Goal: Transaction & Acquisition: Obtain resource

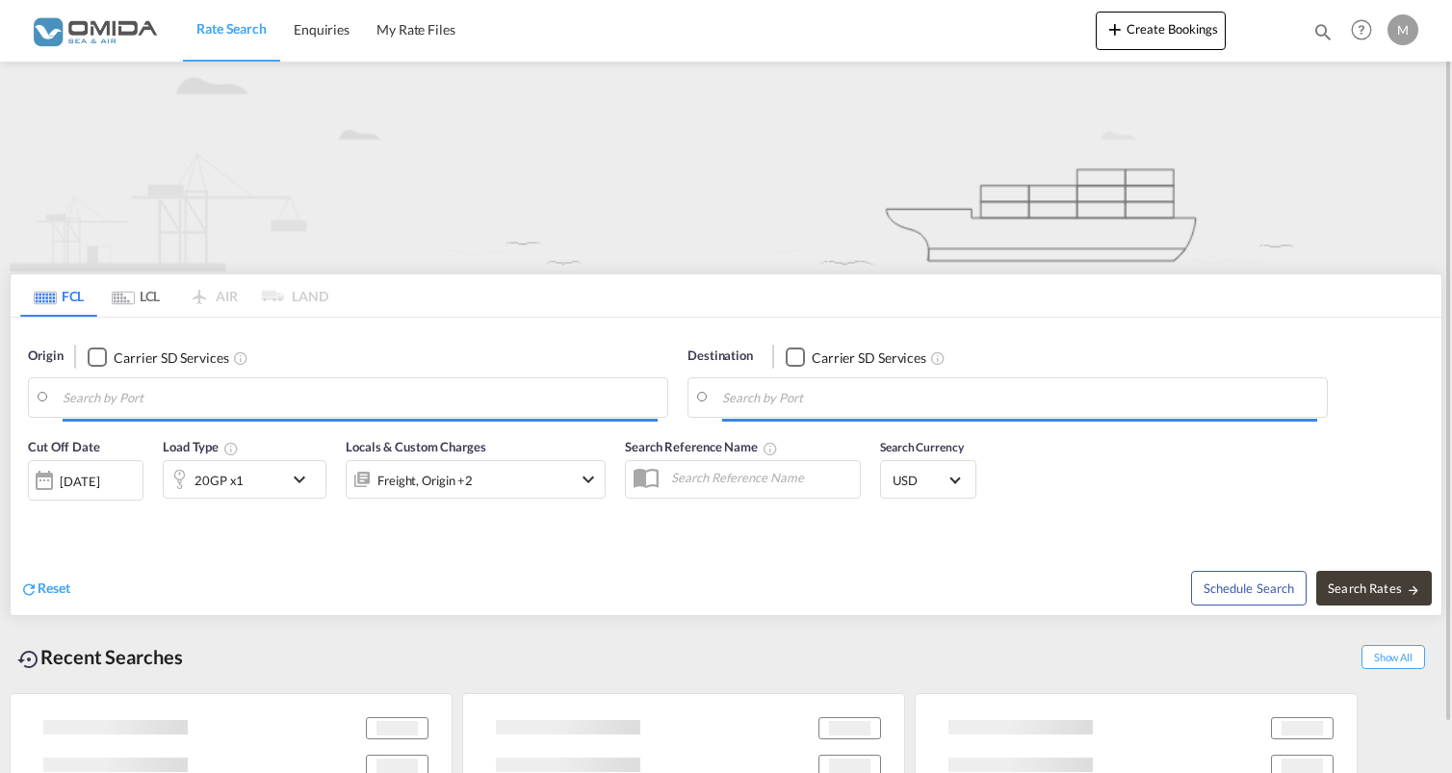
type input "Gdansk, PLGDN"
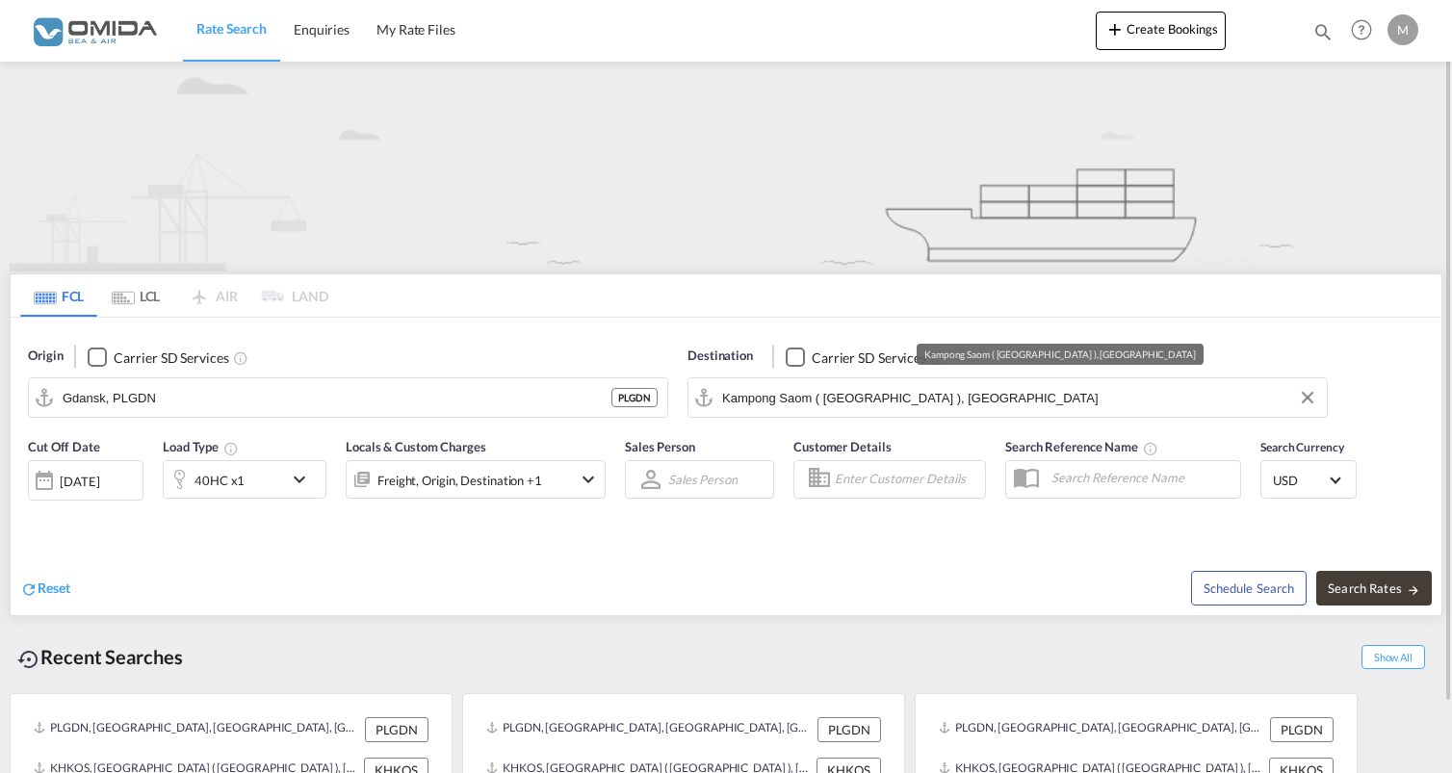
click at [788, 405] on input "Kampong Saom ( [GEOGRAPHIC_DATA] ), [GEOGRAPHIC_DATA]" at bounding box center [1019, 397] width 595 height 29
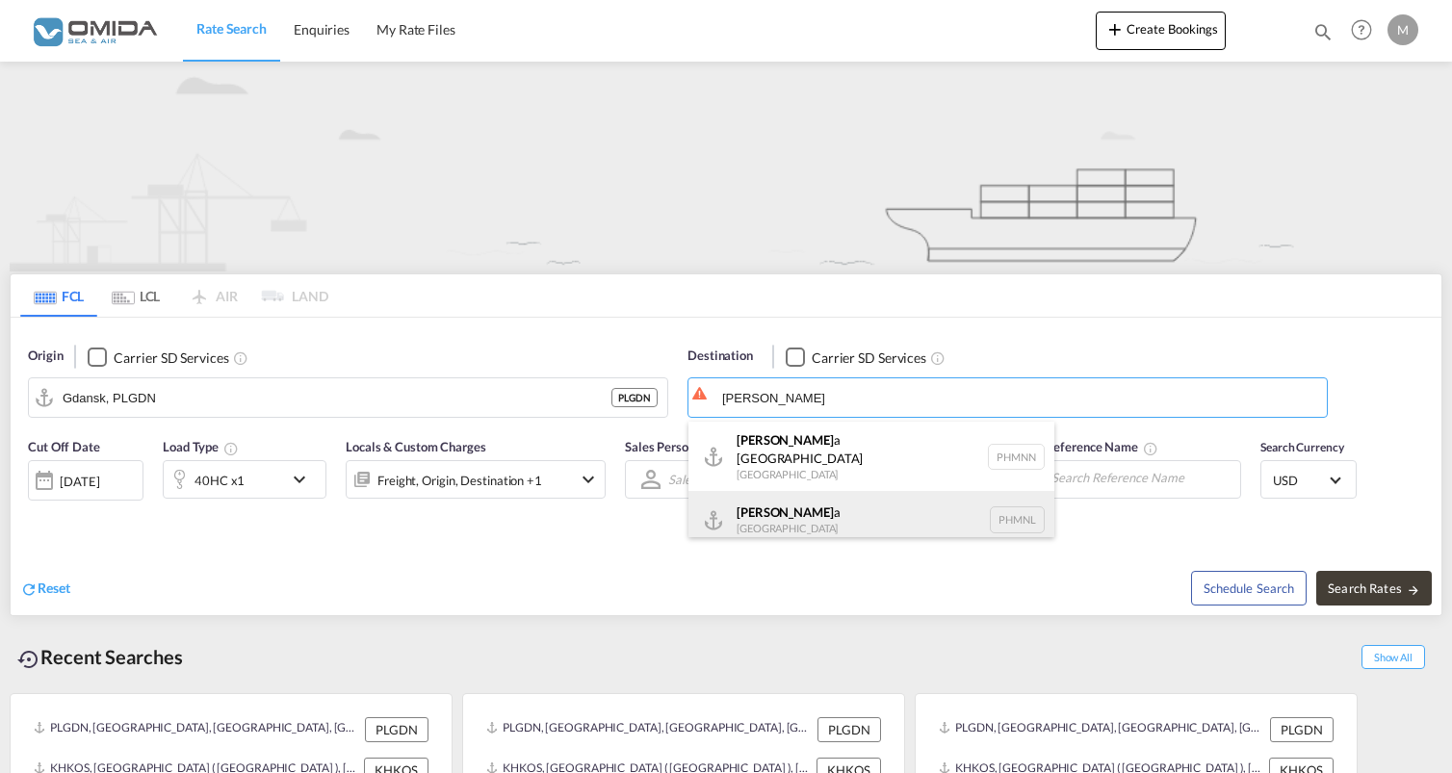
click at [822, 493] on div "[PERSON_NAME] a [GEOGRAPHIC_DATA] PHMNL" at bounding box center [871, 520] width 366 height 58
type input "[GEOGRAPHIC_DATA], PHMNL"
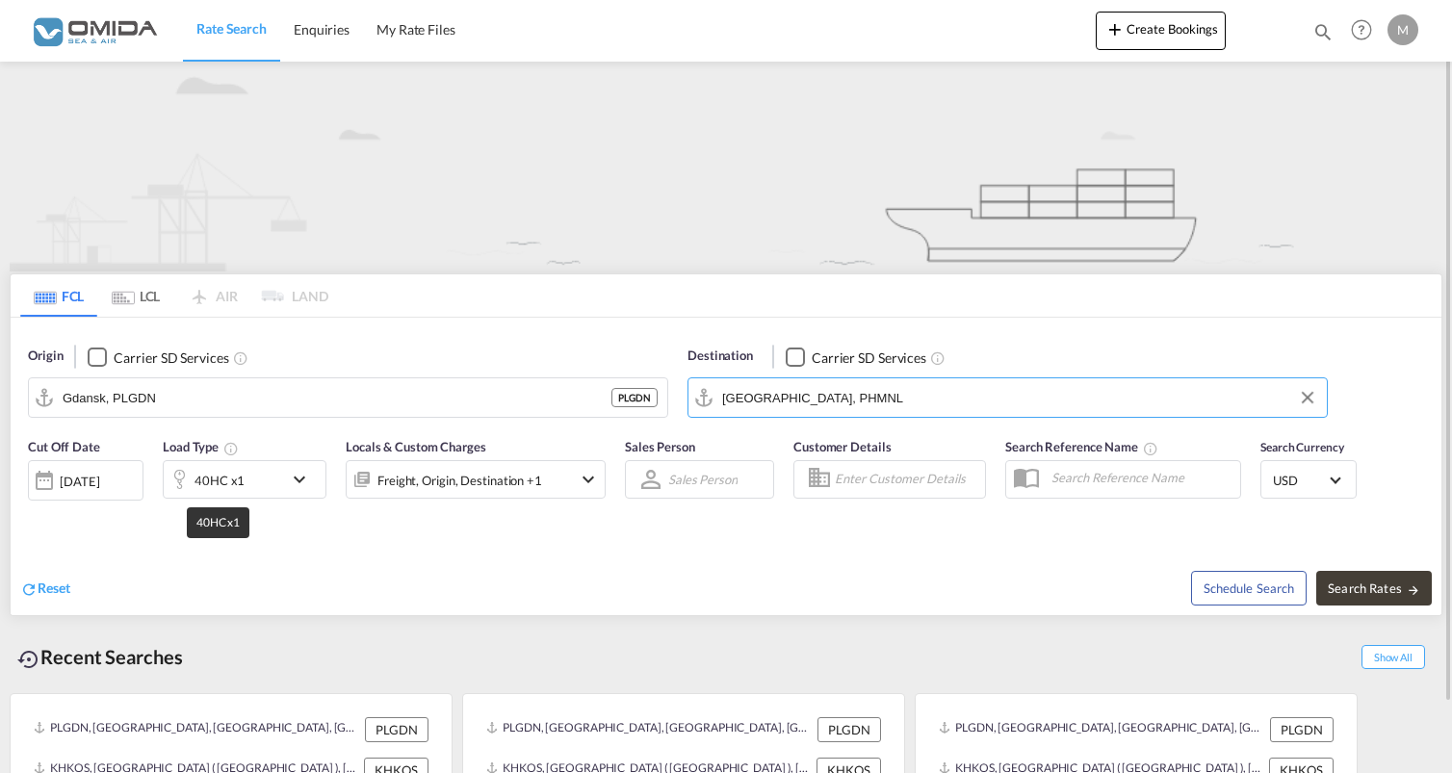
click at [221, 489] on div "40HC x1" at bounding box center [220, 480] width 50 height 27
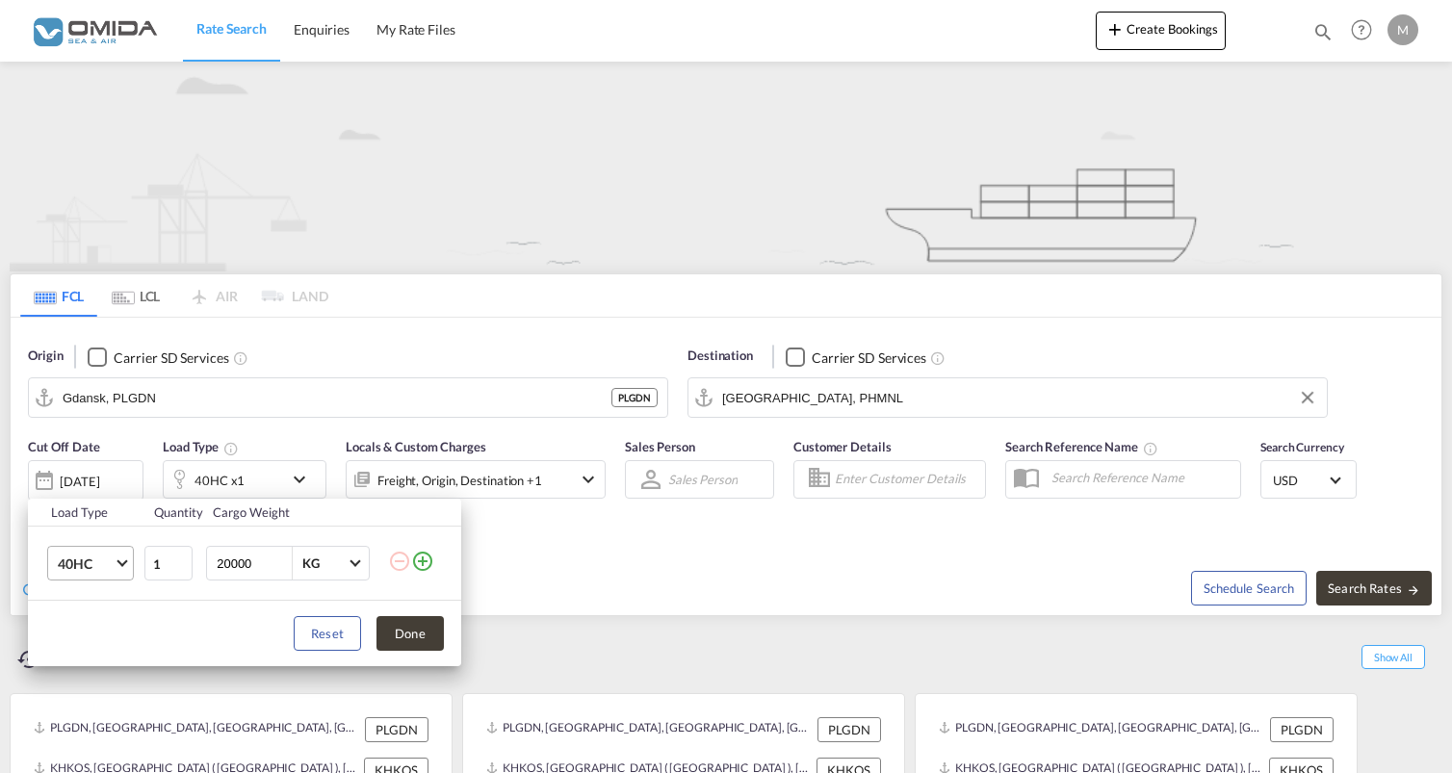
click at [103, 559] on span "40HC" at bounding box center [86, 564] width 56 height 19
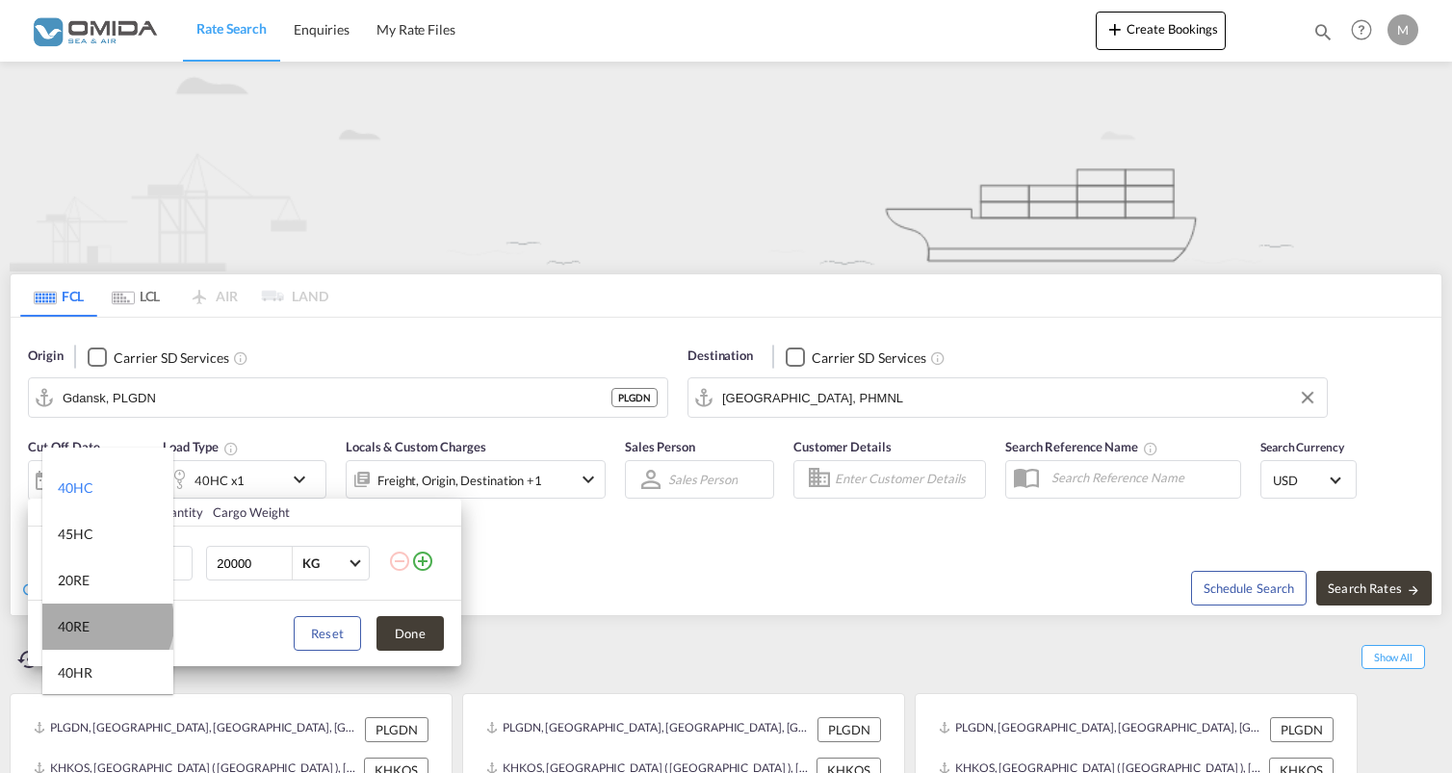
click at [106, 623] on md-option "40RE" at bounding box center [107, 627] width 131 height 46
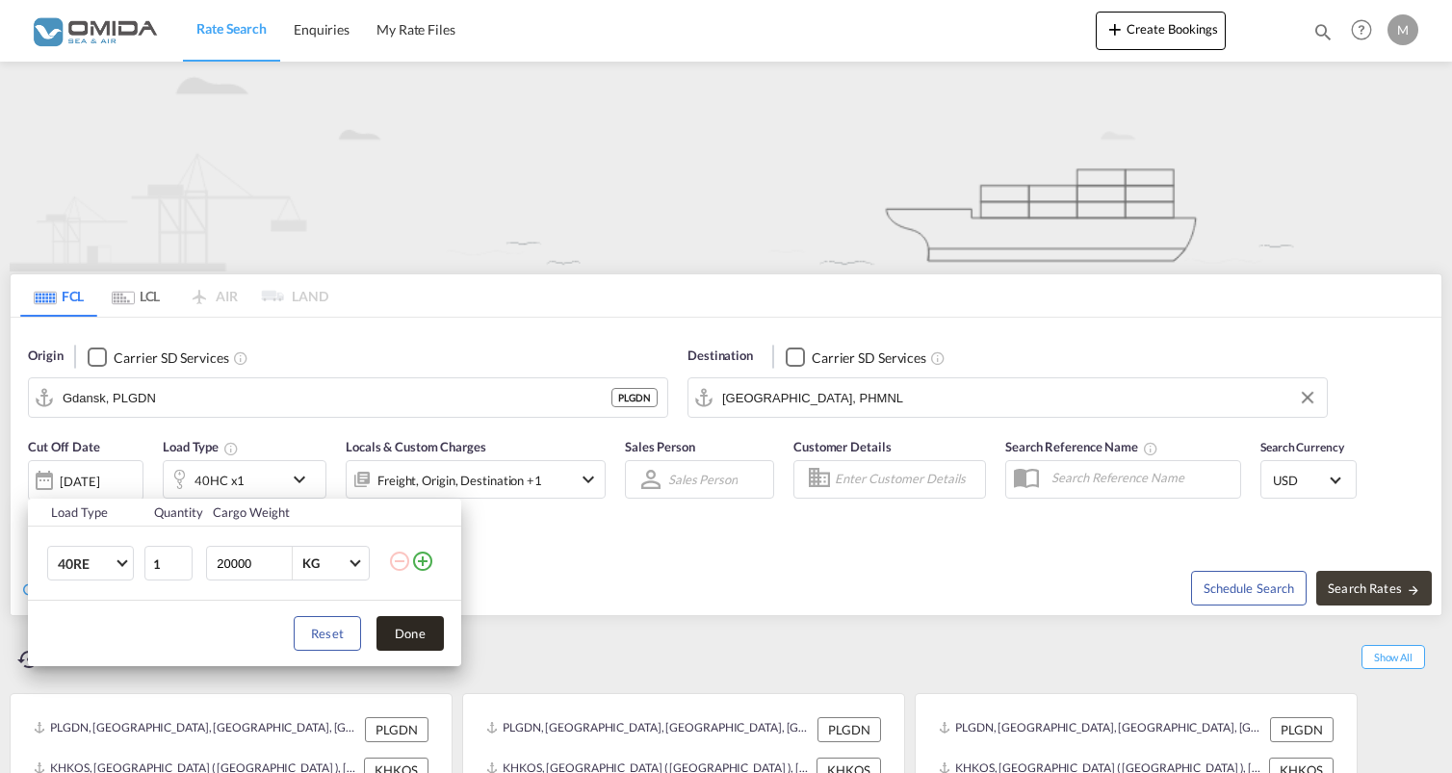
click at [413, 630] on button "Done" at bounding box center [409, 633] width 67 height 35
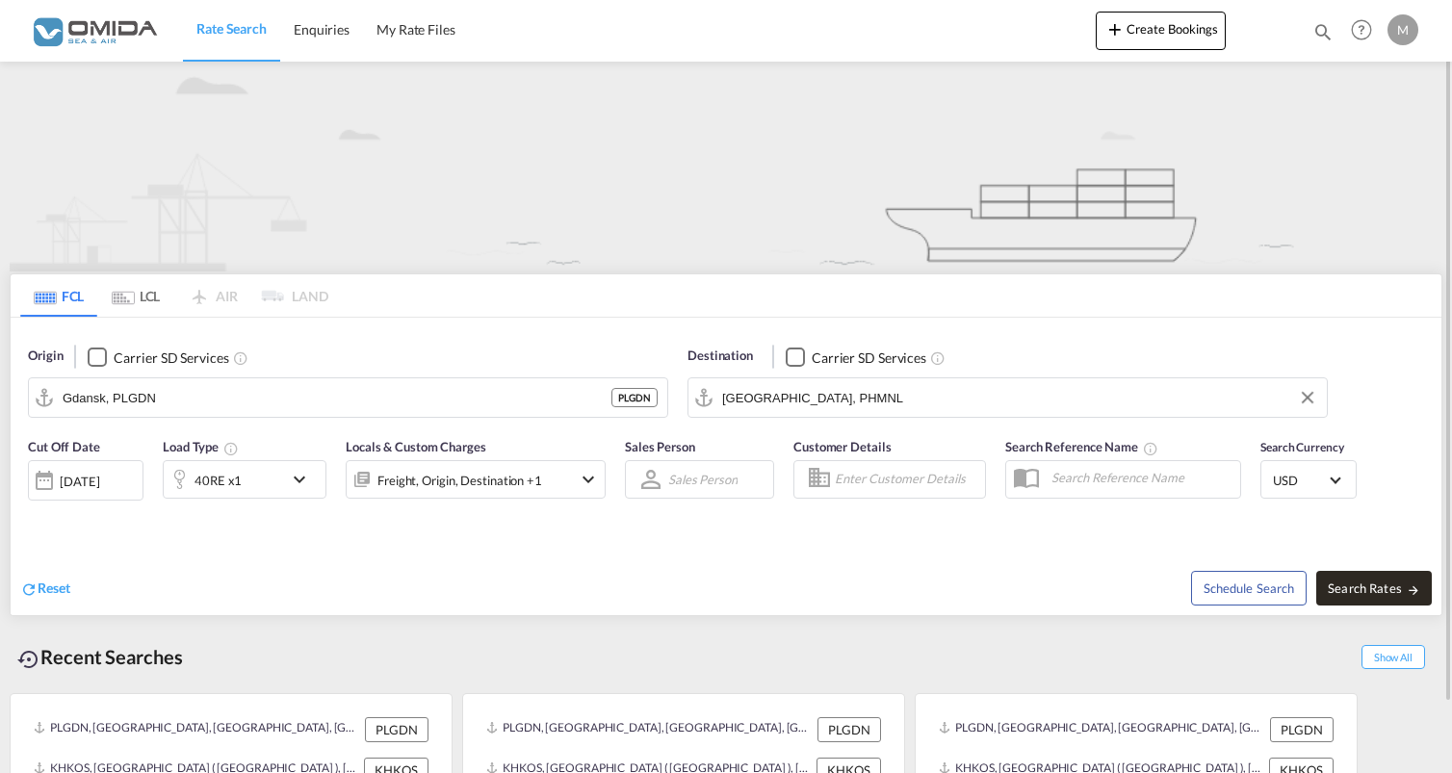
click at [1404, 585] on span "Search Rates" at bounding box center [1374, 588] width 92 height 15
type input "PLGDN to PHMNL / [DATE]"
